Goal: Check status: Check status

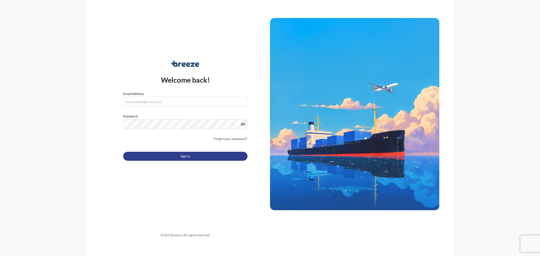
type input "[PERSON_NAME][EMAIL_ADDRESS][DOMAIN_NAME]"
click at [177, 153] on button "Sign In" at bounding box center [185, 156] width 124 height 9
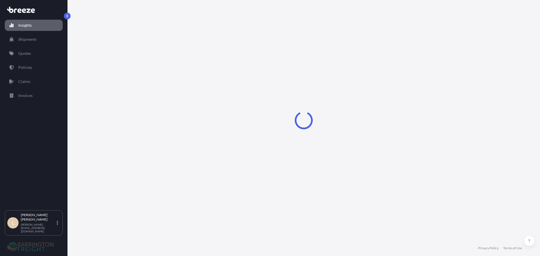
select select "2025"
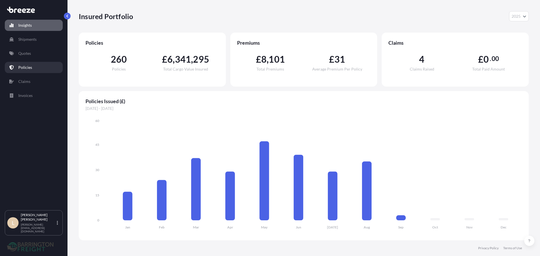
click at [31, 64] on link "Policies" at bounding box center [34, 67] width 58 height 11
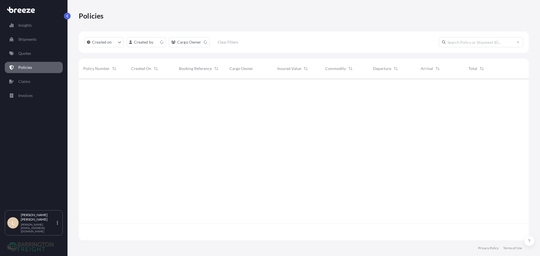
scroll to position [160, 445]
click at [178, 44] on html "Insights Shipments Quotes Policies Claims Invoices L Lee Pottle [EMAIL_ADDRESS]…" at bounding box center [270, 128] width 540 height 256
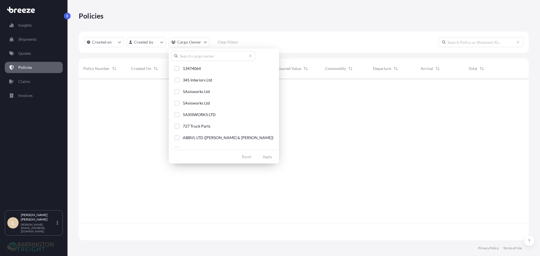
click at [182, 58] on input "text" at bounding box center [213, 56] width 84 height 10
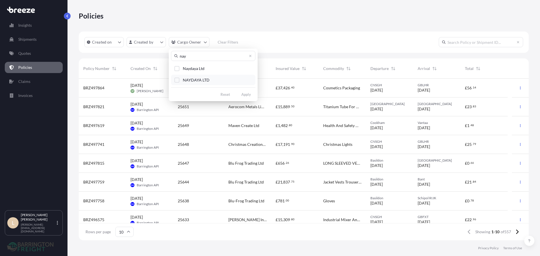
type input "nay"
click at [188, 80] on span "NAYDAYA LTD" at bounding box center [196, 80] width 27 height 6
click at [185, 72] on button "Naydaya Ltd" at bounding box center [213, 68] width 84 height 10
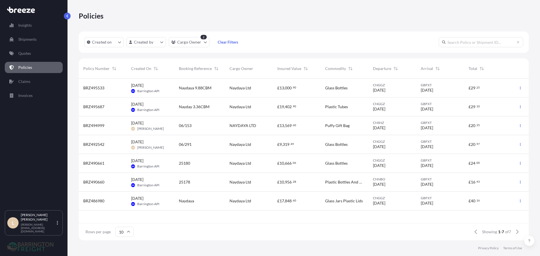
click at [86, 127] on span "BRZ494999" at bounding box center [93, 126] width 21 height 6
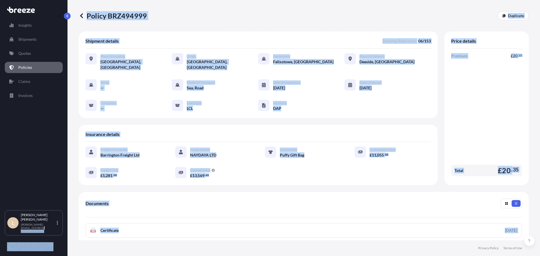
click at [299, 41] on div "Shipment details Booking Reference : 06/153" at bounding box center [257, 43] width 345 height 10
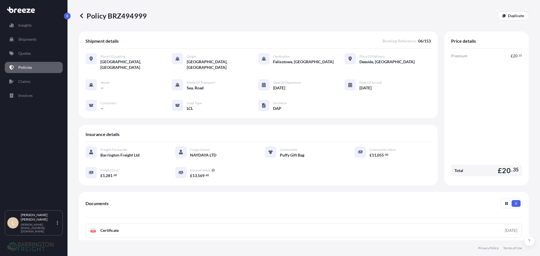
click at [126, 18] on p "Policy BRZ494999" at bounding box center [113, 15] width 68 height 9
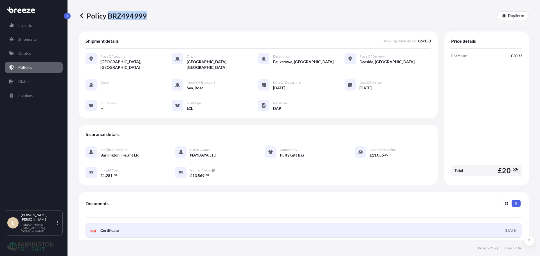
copy p "BRZ494999"
